Goal: Task Accomplishment & Management: Use online tool/utility

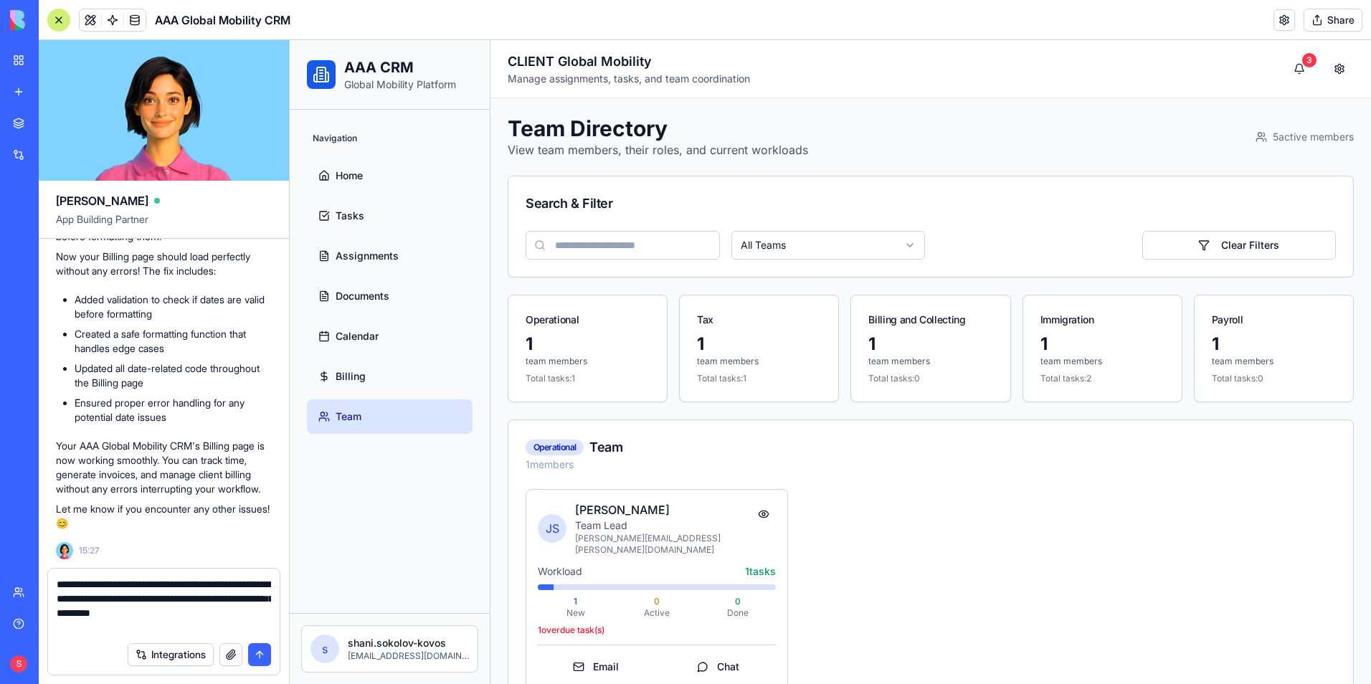
click at [59, 18] on div at bounding box center [58, 20] width 23 height 23
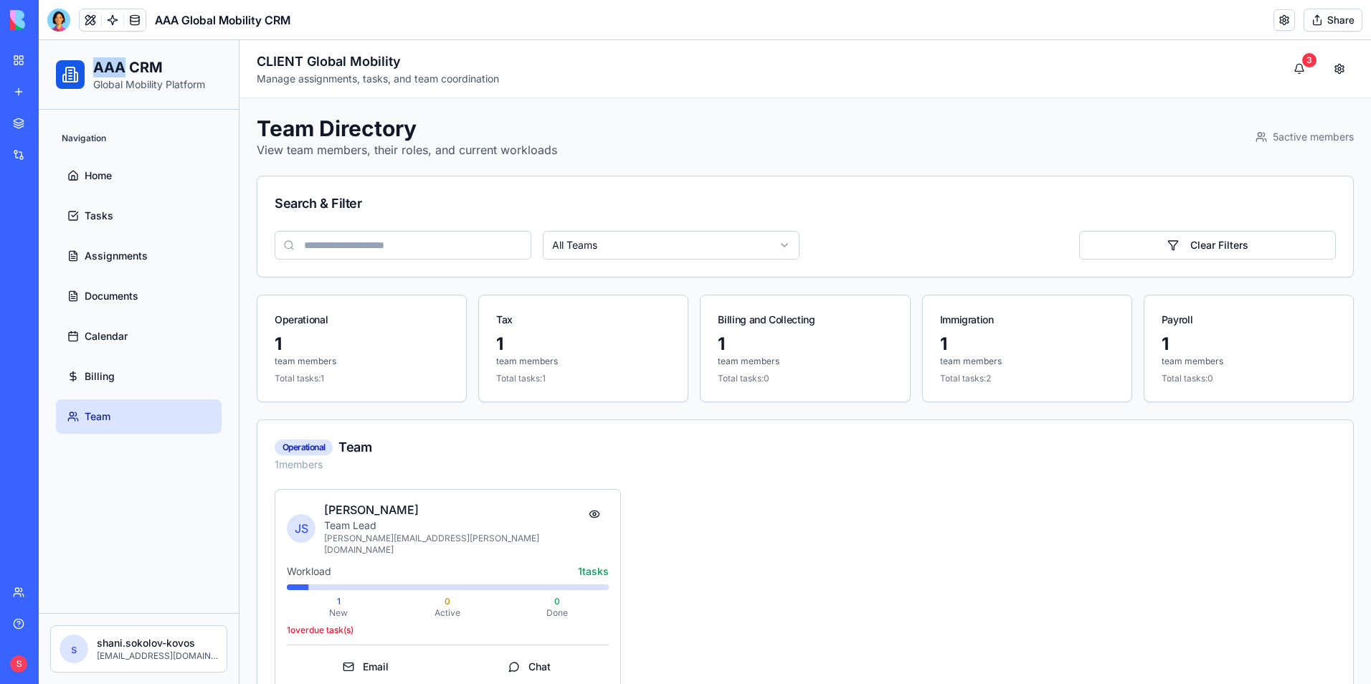
drag, startPoint x: 95, startPoint y: 63, endPoint x: 121, endPoint y: 64, distance: 26.5
click at [121, 64] on h1 "AAA CRM" at bounding box center [149, 67] width 112 height 20
drag, startPoint x: 260, startPoint y: 58, endPoint x: 301, endPoint y: 58, distance: 40.9
click at [301, 58] on h2 "CLIENT Global Mobility" at bounding box center [378, 62] width 242 height 20
click at [95, 376] on span "Billing" at bounding box center [100, 376] width 30 height 14
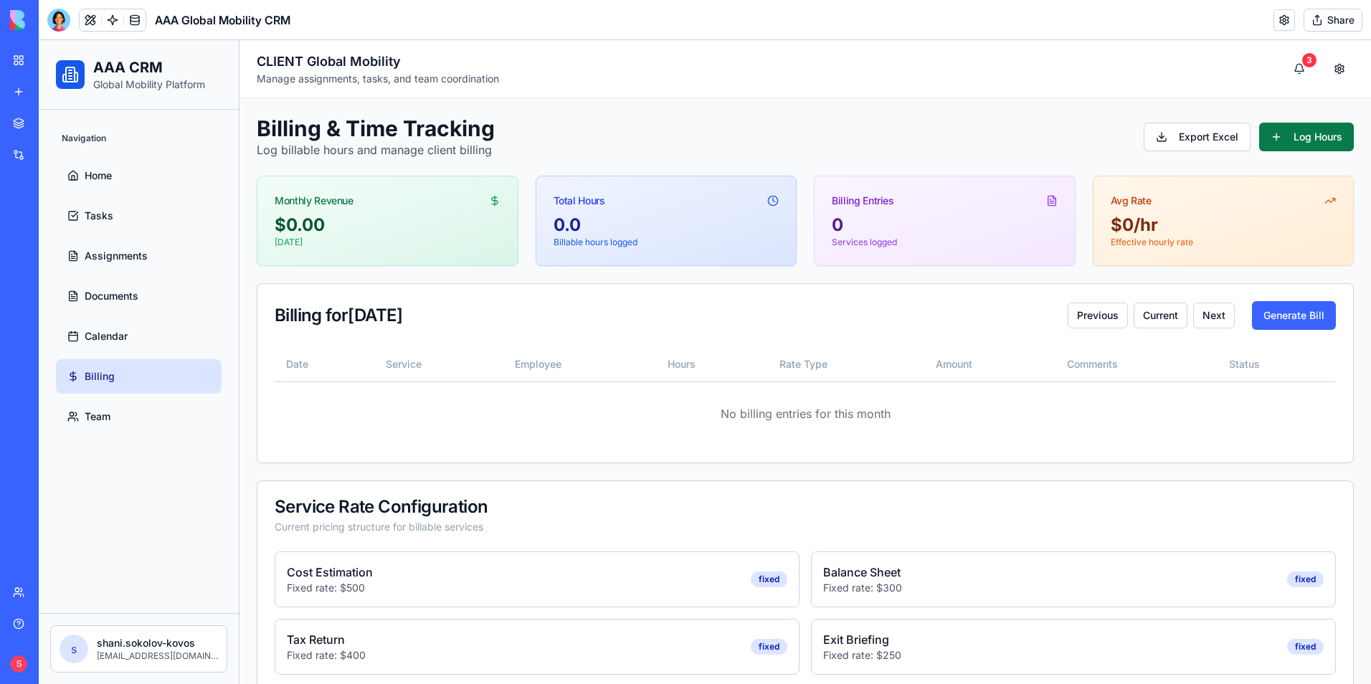
click at [1271, 138] on button "Log Hours" at bounding box center [1306, 137] width 95 height 29
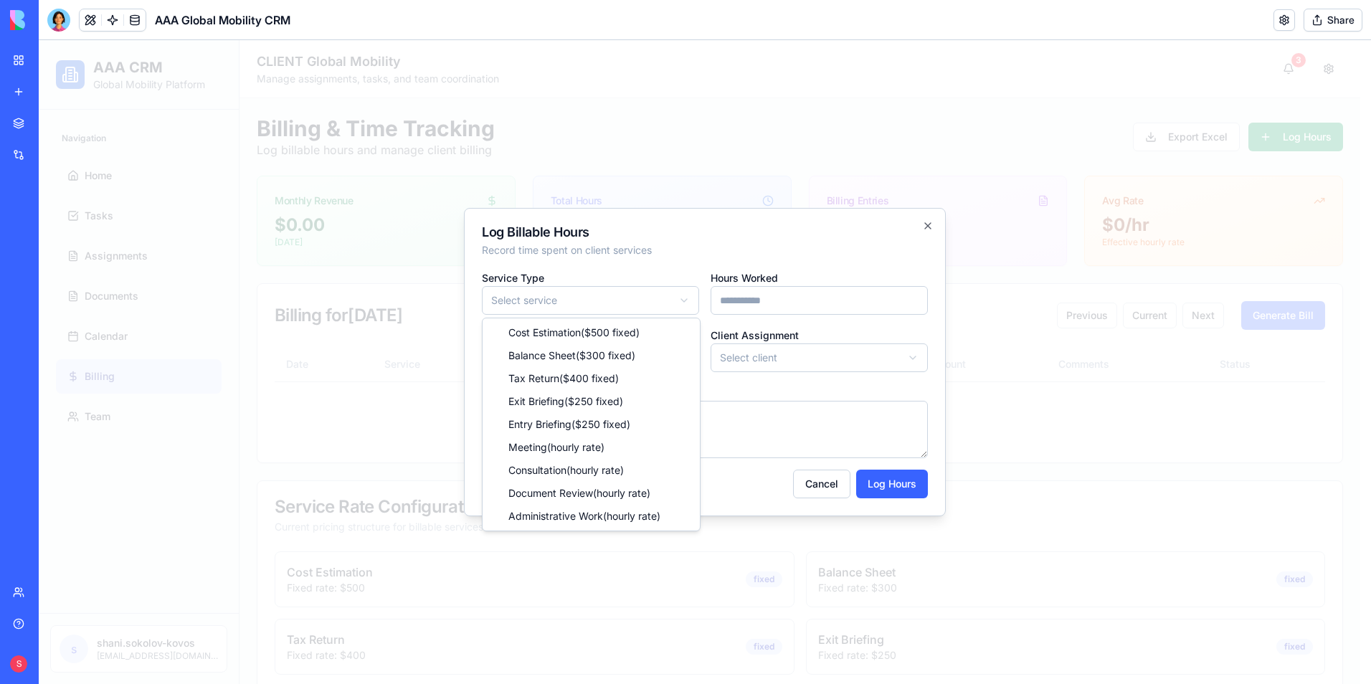
click at [550, 304] on body "AAA CRM Global Mobility Platform Navigation Home Tasks Assignments Documents Ca…" at bounding box center [699, 476] width 1321 height 872
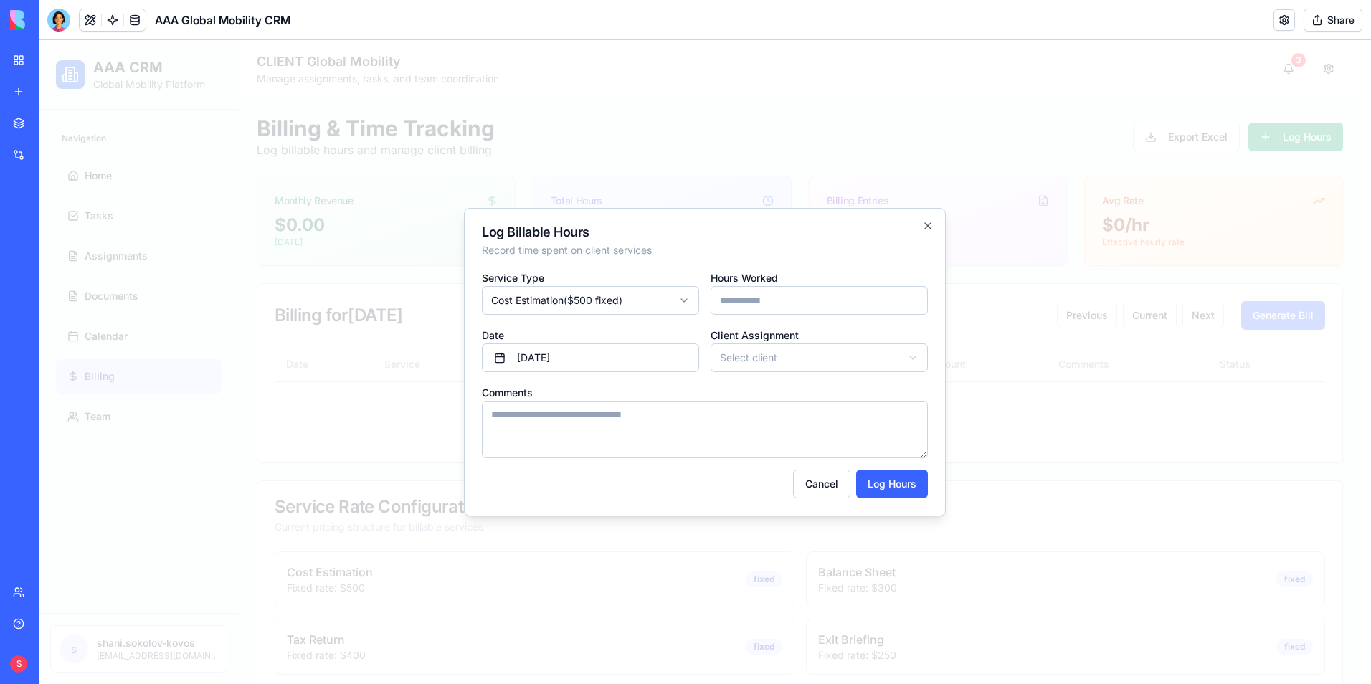
click at [749, 306] on input "Hours Worked" at bounding box center [819, 300] width 217 height 29
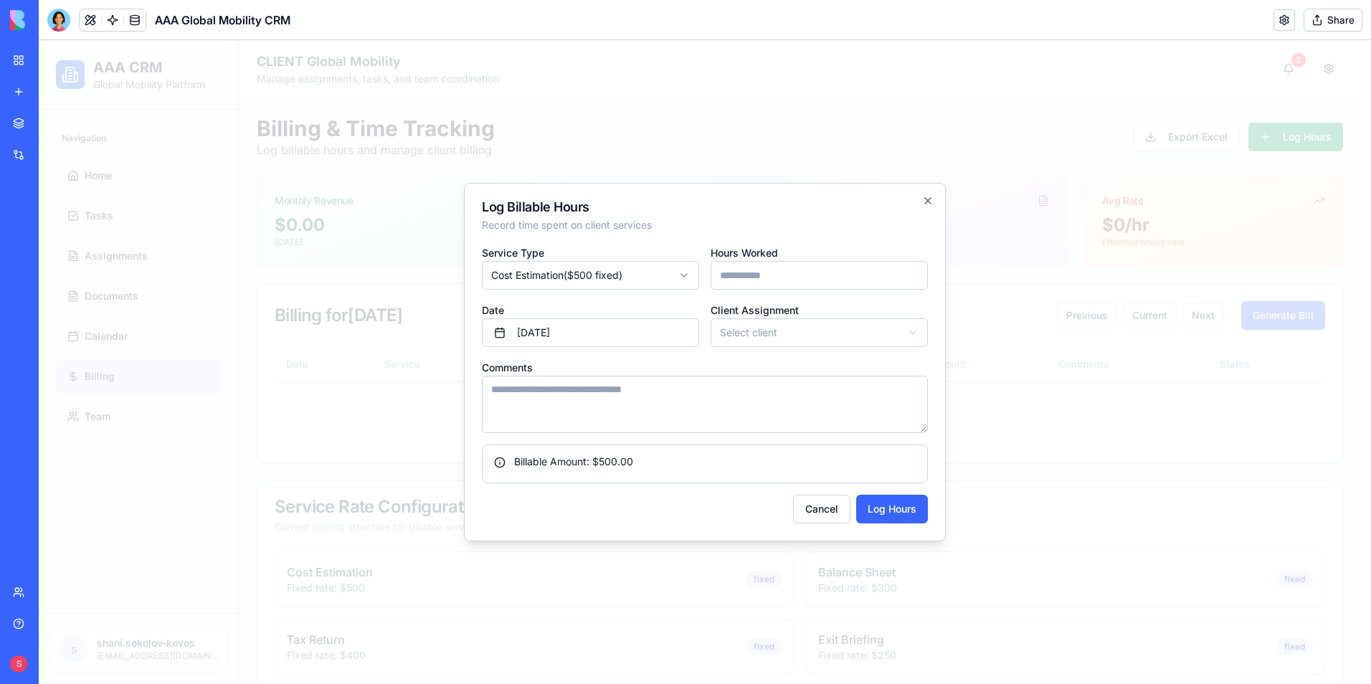
type input "*"
click at [760, 336] on body "AAA CRM Global Mobility Platform Navigation Home Tasks Assignments Documents Ca…" at bounding box center [699, 476] width 1321 height 872
click at [885, 507] on button "Log Hours" at bounding box center [892, 509] width 72 height 29
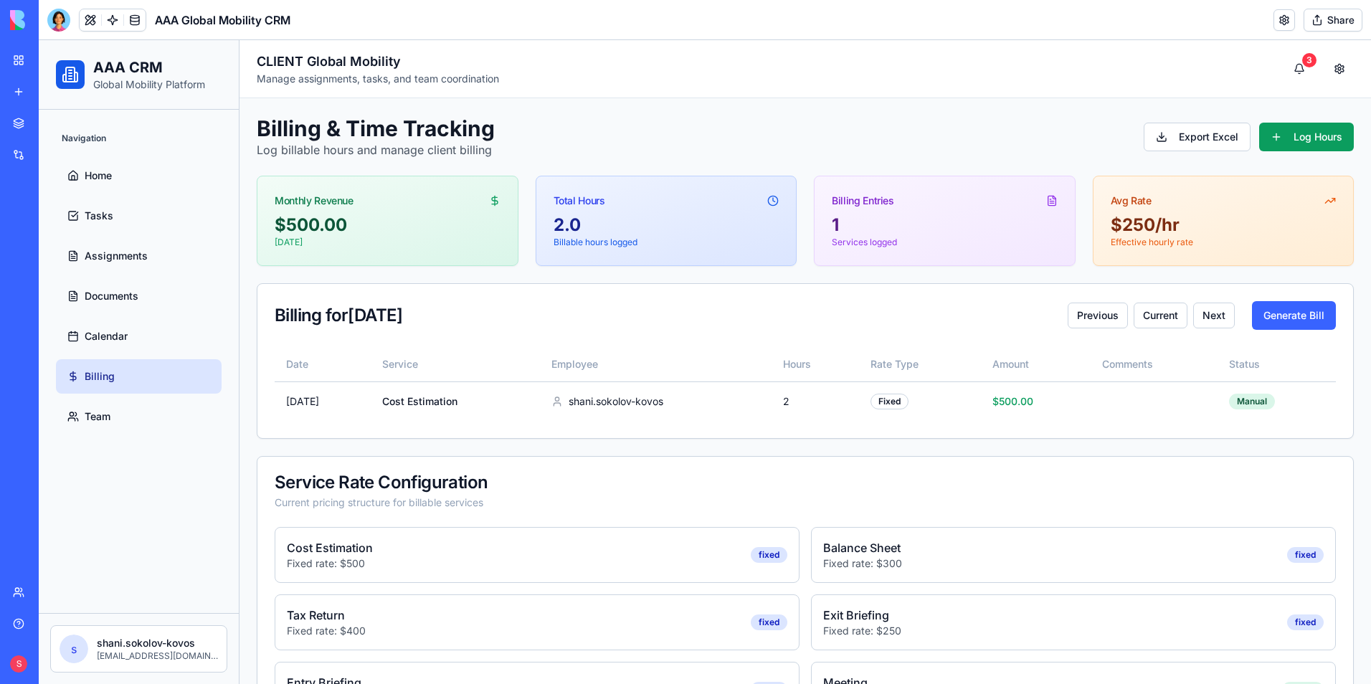
click at [421, 14] on header "AAA Global Mobility CRM Share" at bounding box center [705, 20] width 1332 height 40
click at [107, 174] on span "Home" at bounding box center [98, 175] width 27 height 14
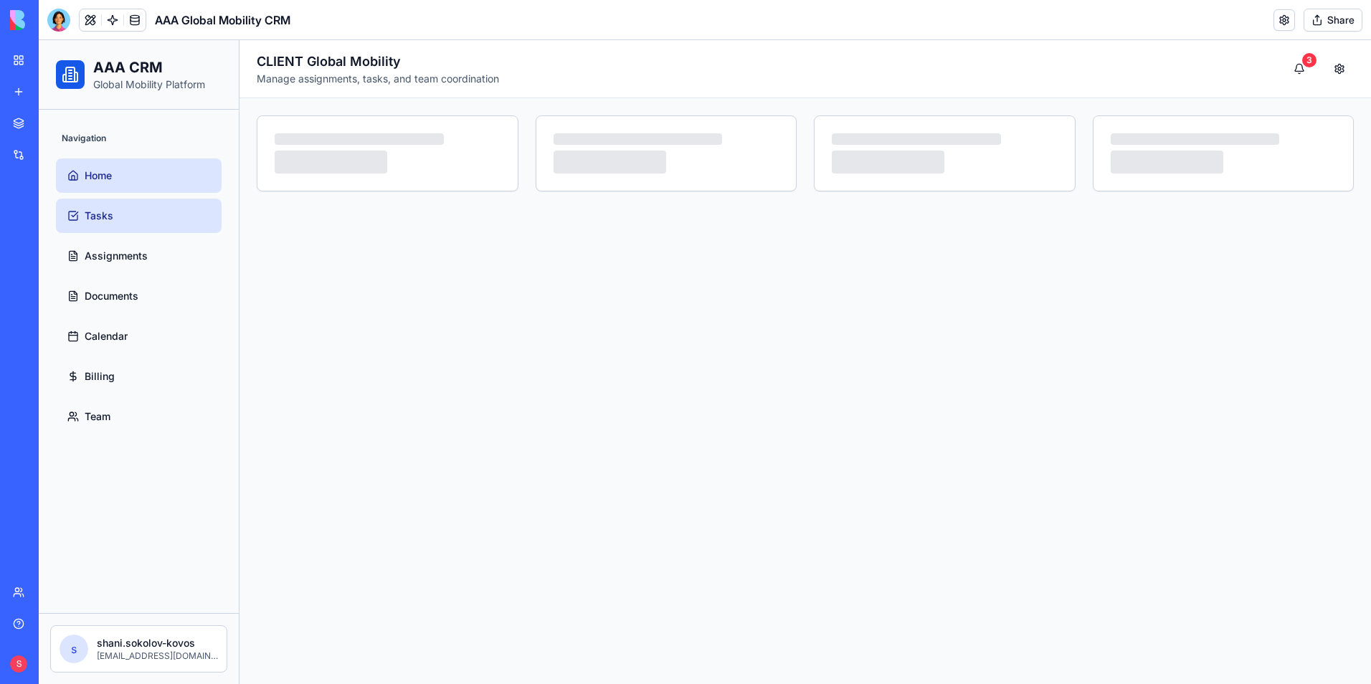
click at [95, 209] on span "Tasks" at bounding box center [99, 216] width 29 height 14
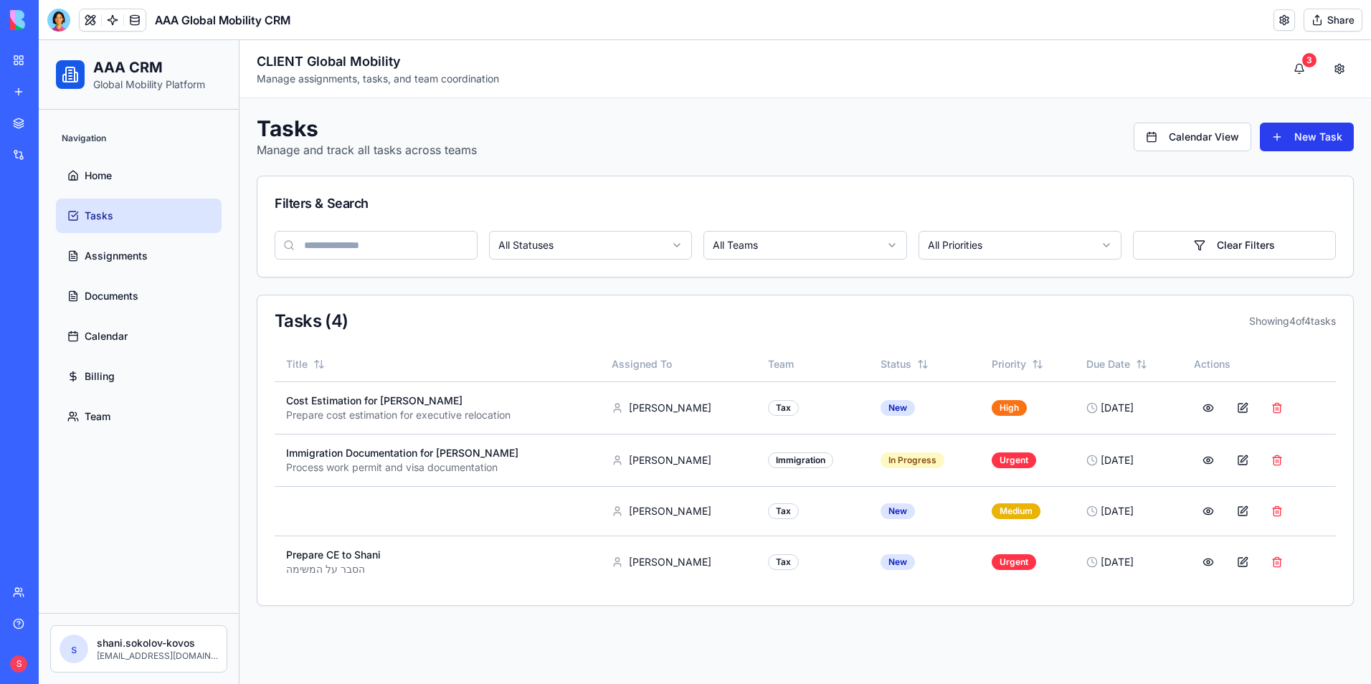
click at [1291, 136] on button "New Task" at bounding box center [1307, 137] width 94 height 29
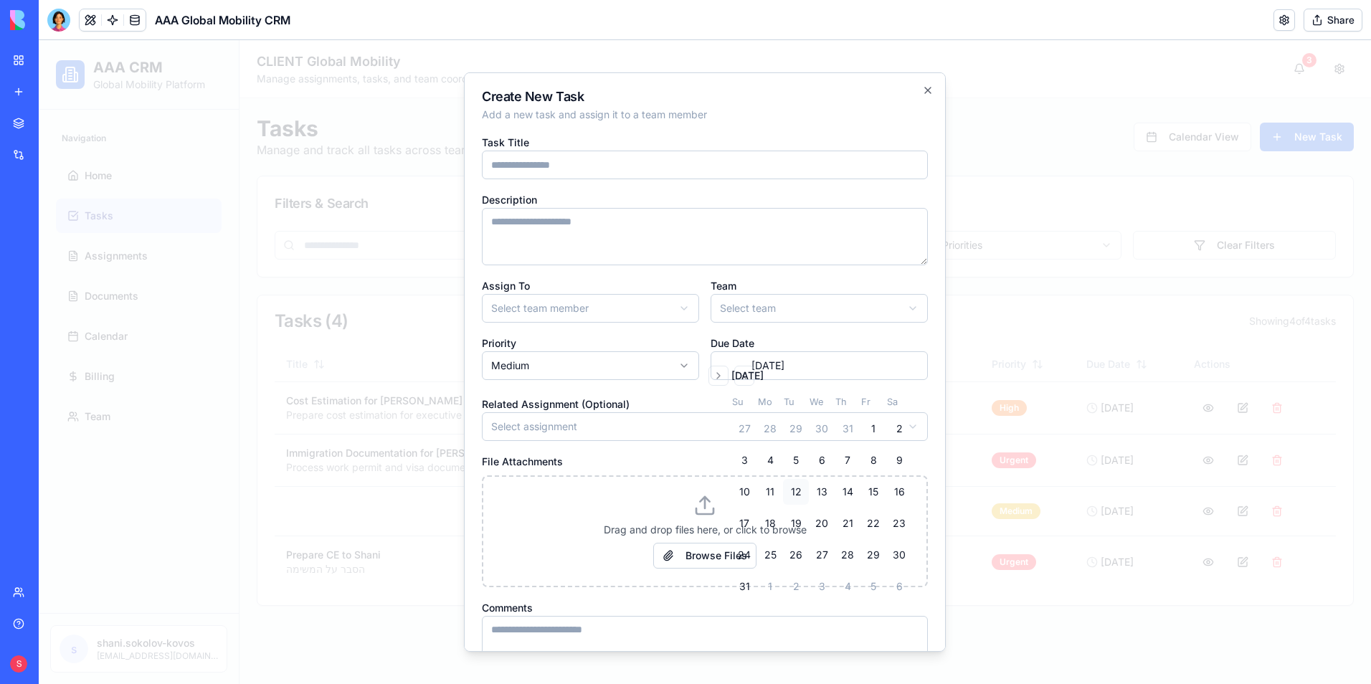
drag, startPoint x: 1091, startPoint y: 289, endPoint x: 1103, endPoint y: 281, distance: 14.5
click at [1103, 282] on div at bounding box center [705, 362] width 1332 height 644
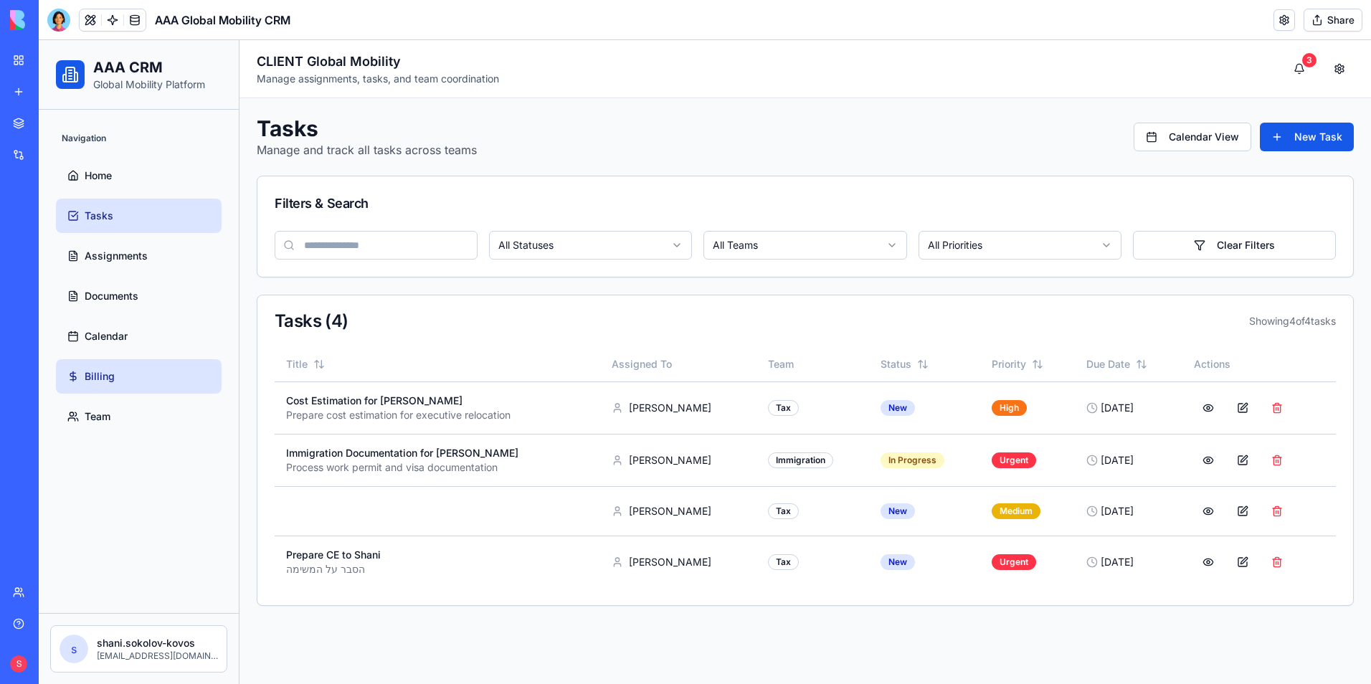
click at [111, 375] on span "Billing" at bounding box center [100, 376] width 30 height 14
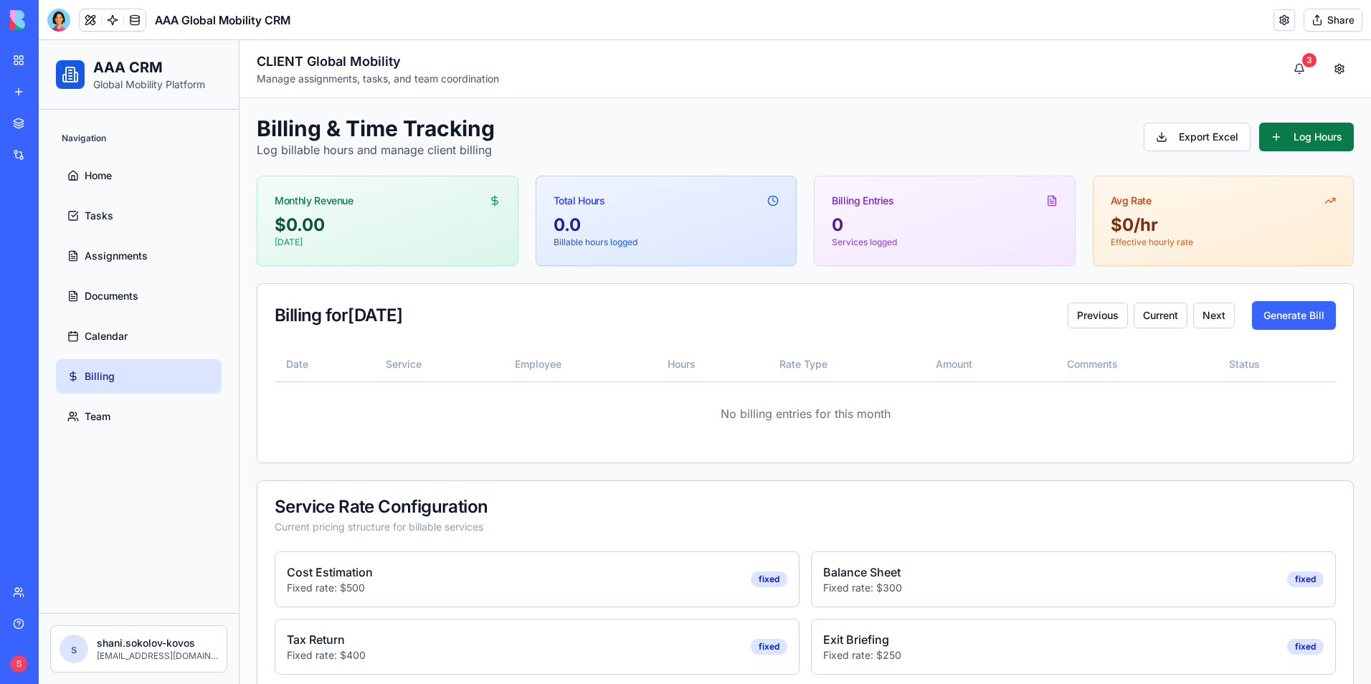
click at [1286, 133] on button "Log Hours" at bounding box center [1306, 137] width 95 height 29
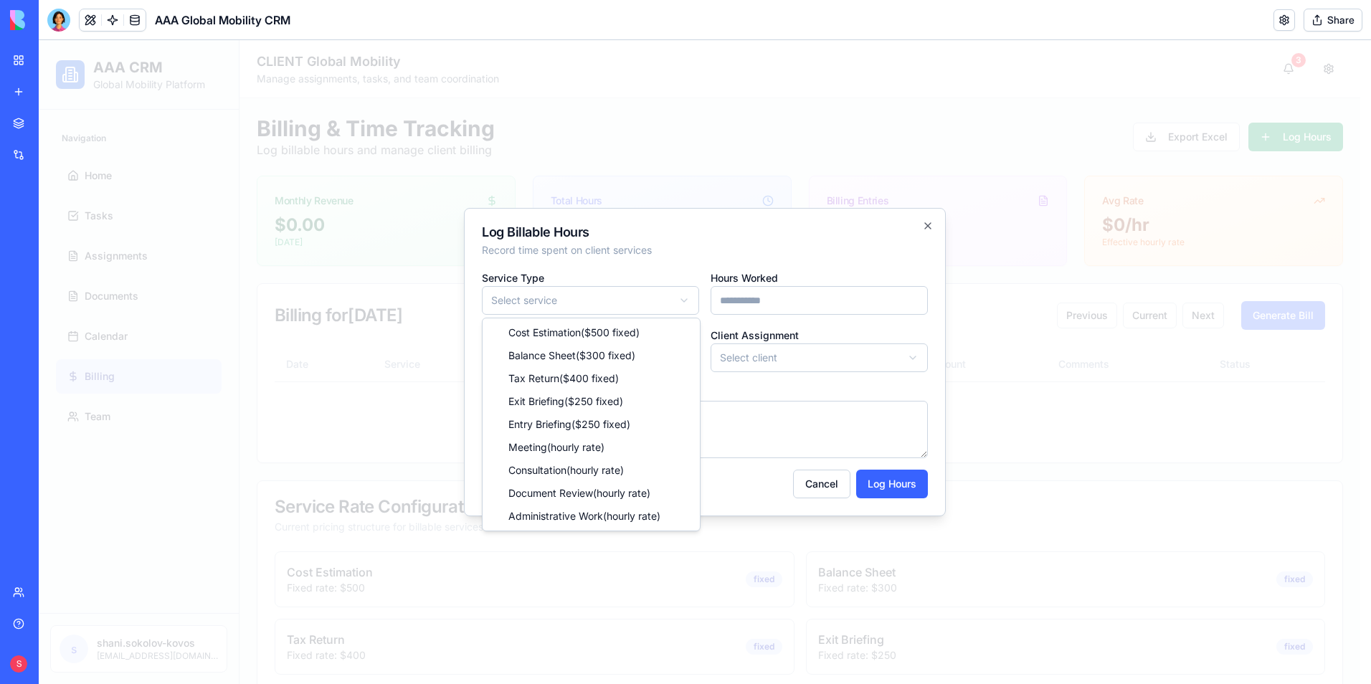
click at [550, 303] on body "AAA CRM Global Mobility Platform Navigation Home Tasks Assignments Documents Ca…" at bounding box center [699, 476] width 1321 height 872
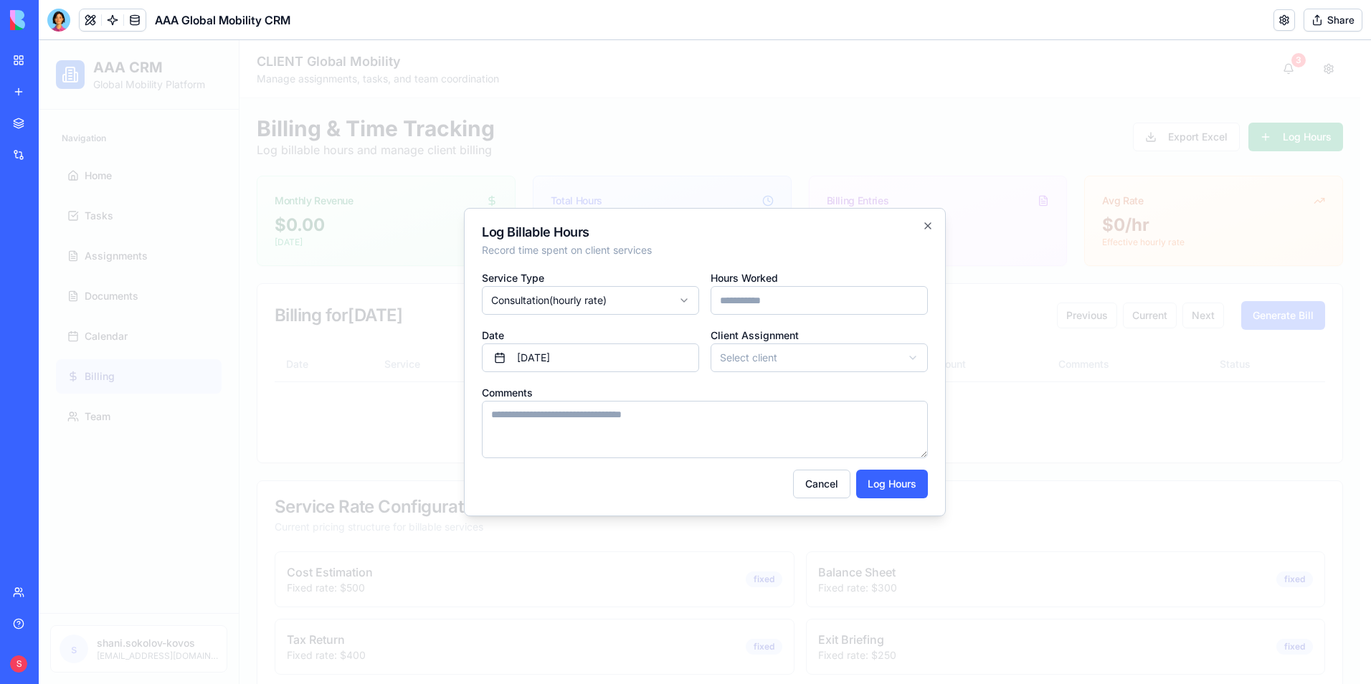
click at [762, 305] on input "Hours Worked" at bounding box center [819, 300] width 217 height 29
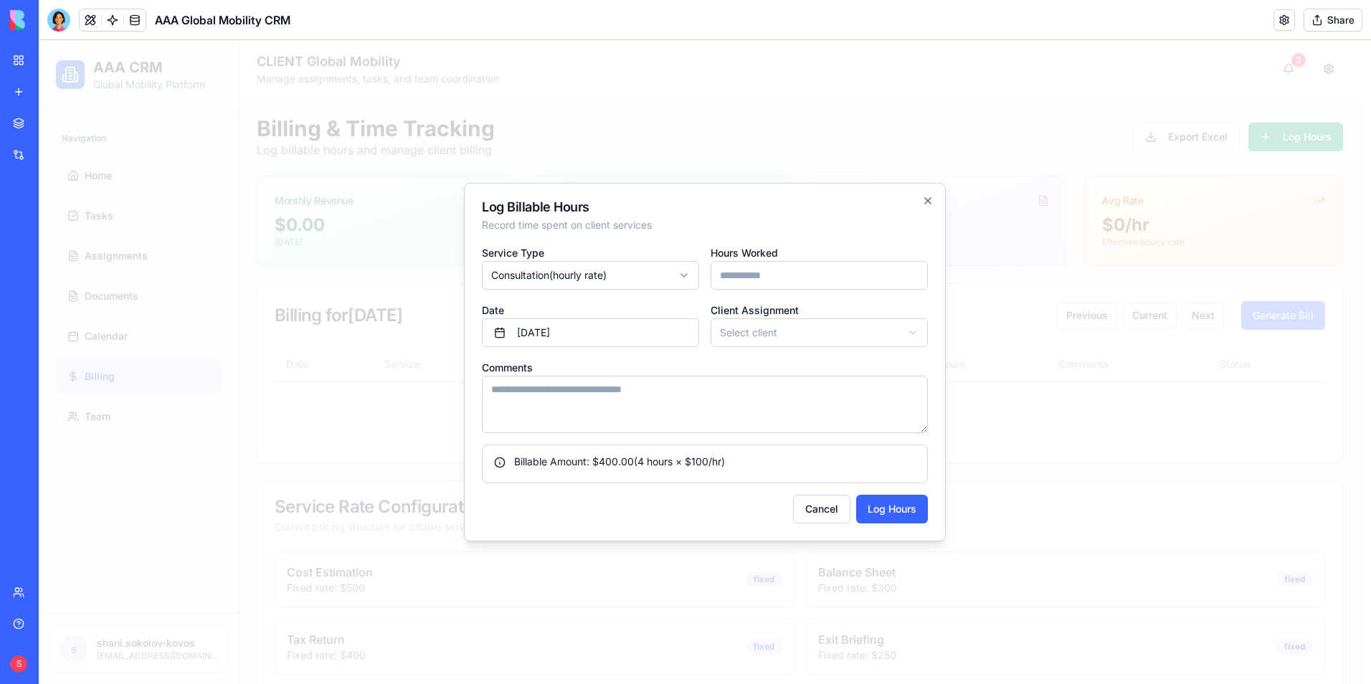
type input "*"
click at [744, 333] on body "AAA CRM Global Mobility Platform Navigation Home Tasks Assignments Documents Ca…" at bounding box center [699, 476] width 1321 height 872
drag, startPoint x: 682, startPoint y: 458, endPoint x: 711, endPoint y: 460, distance: 29.4
click at [711, 460] on div "Billable Amount: $ 400.00 (4 hours × $100/hr)" at bounding box center [705, 462] width 422 height 14
click at [652, 462] on div "Billable Amount: $ 400.00 (4 hours × $100/hr)" at bounding box center [705, 462] width 422 height 14
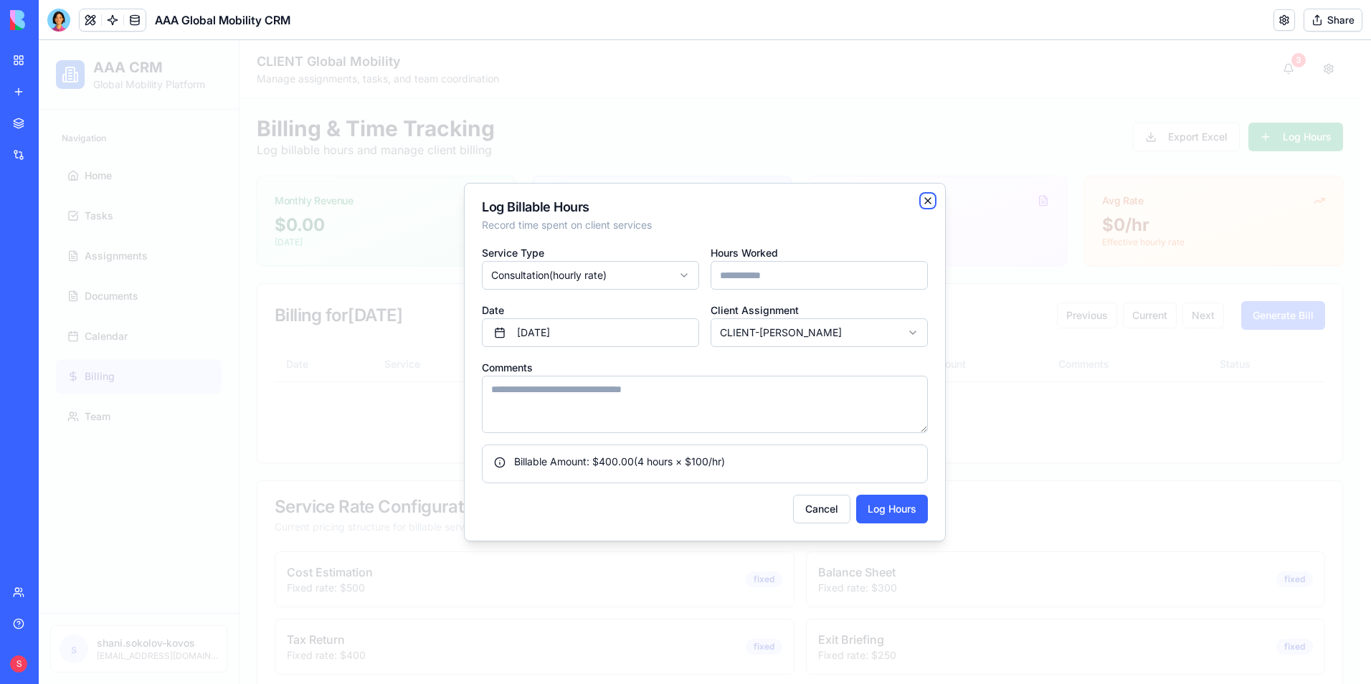
click at [926, 204] on icon "button" at bounding box center [927, 200] width 11 height 11
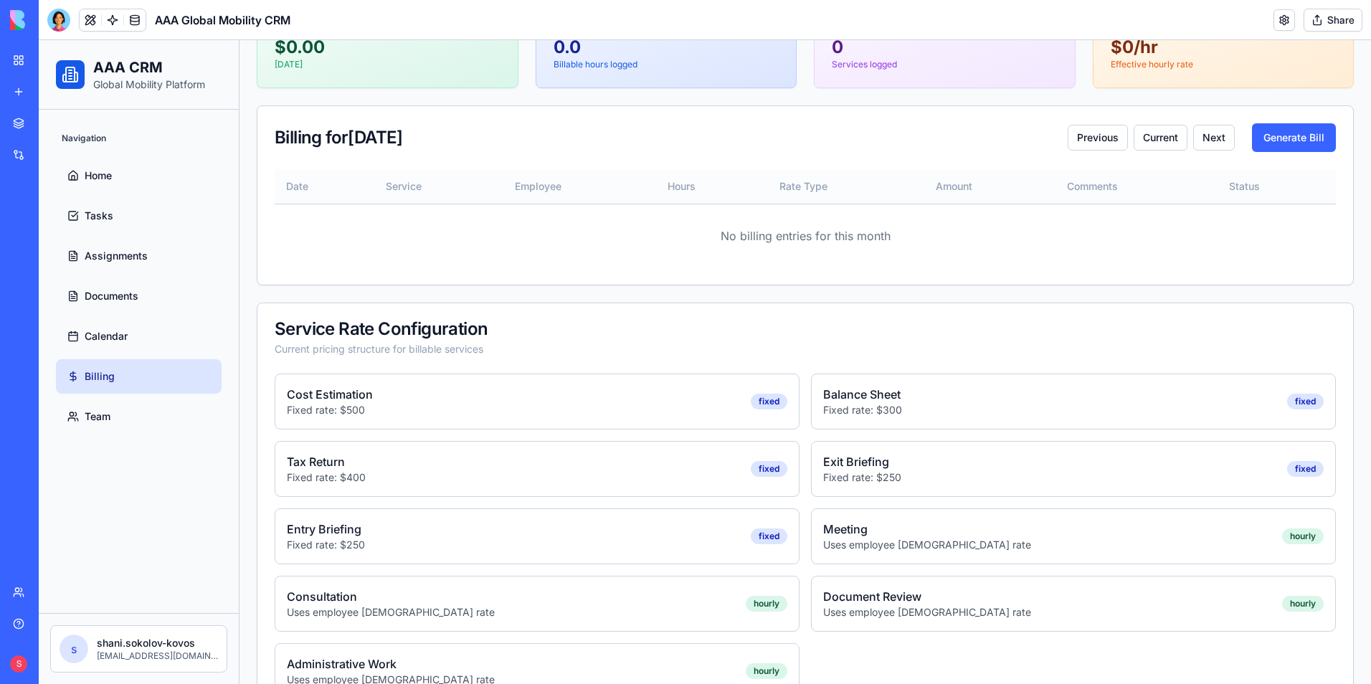
scroll to position [156, 0]
